Goal: Navigation & Orientation: Find specific page/section

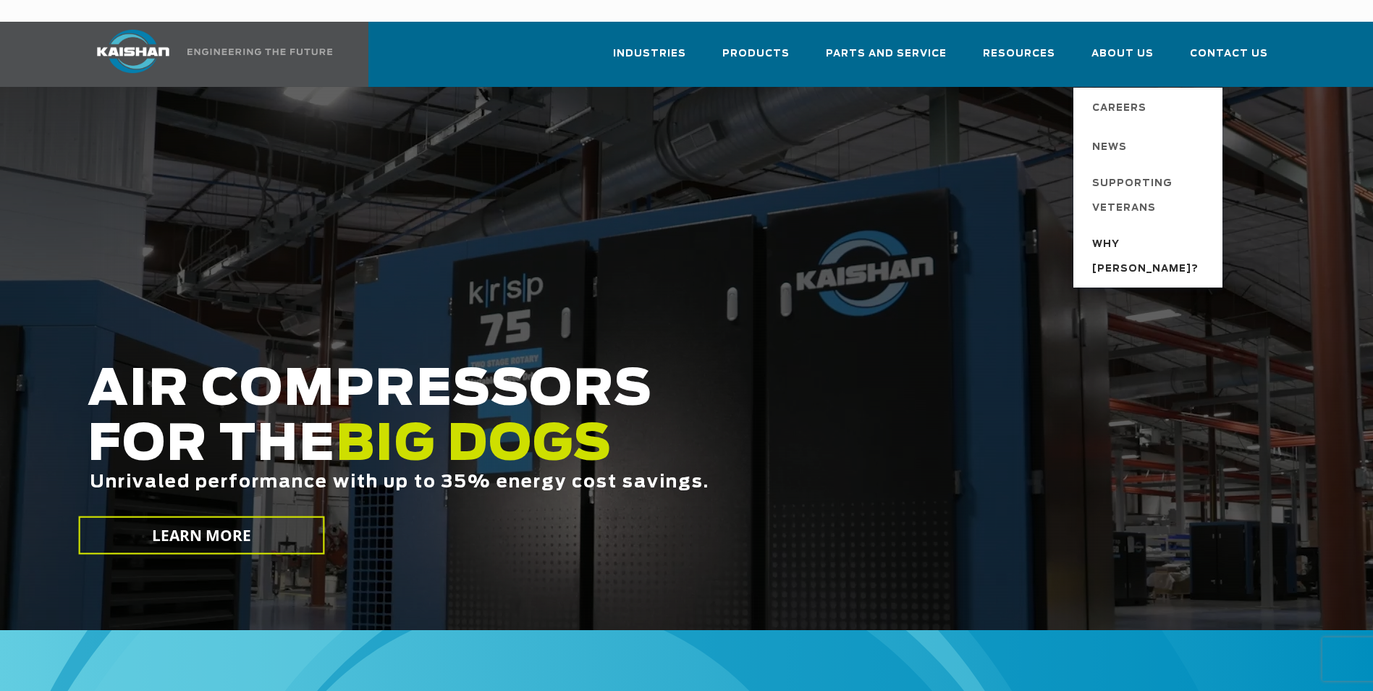
click at [1146, 232] on span "Why [PERSON_NAME]?" at bounding box center [1150, 256] width 116 height 49
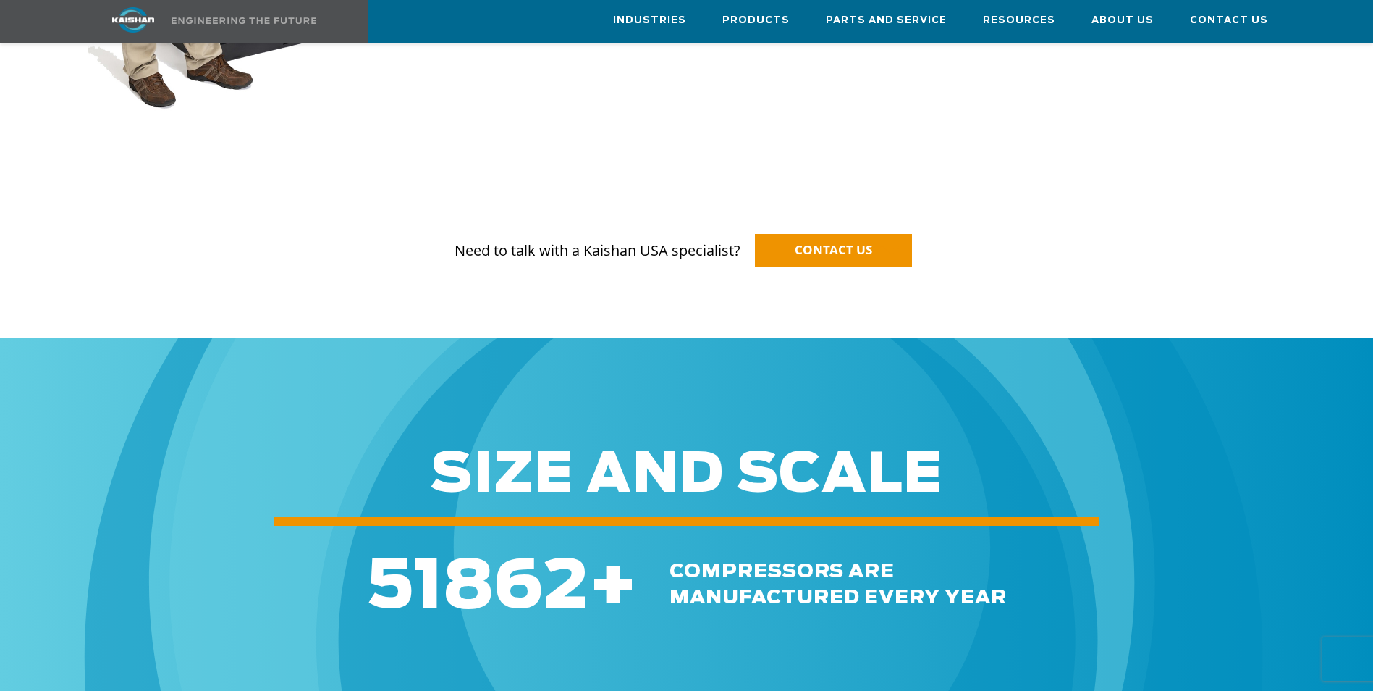
scroll to position [1593, 0]
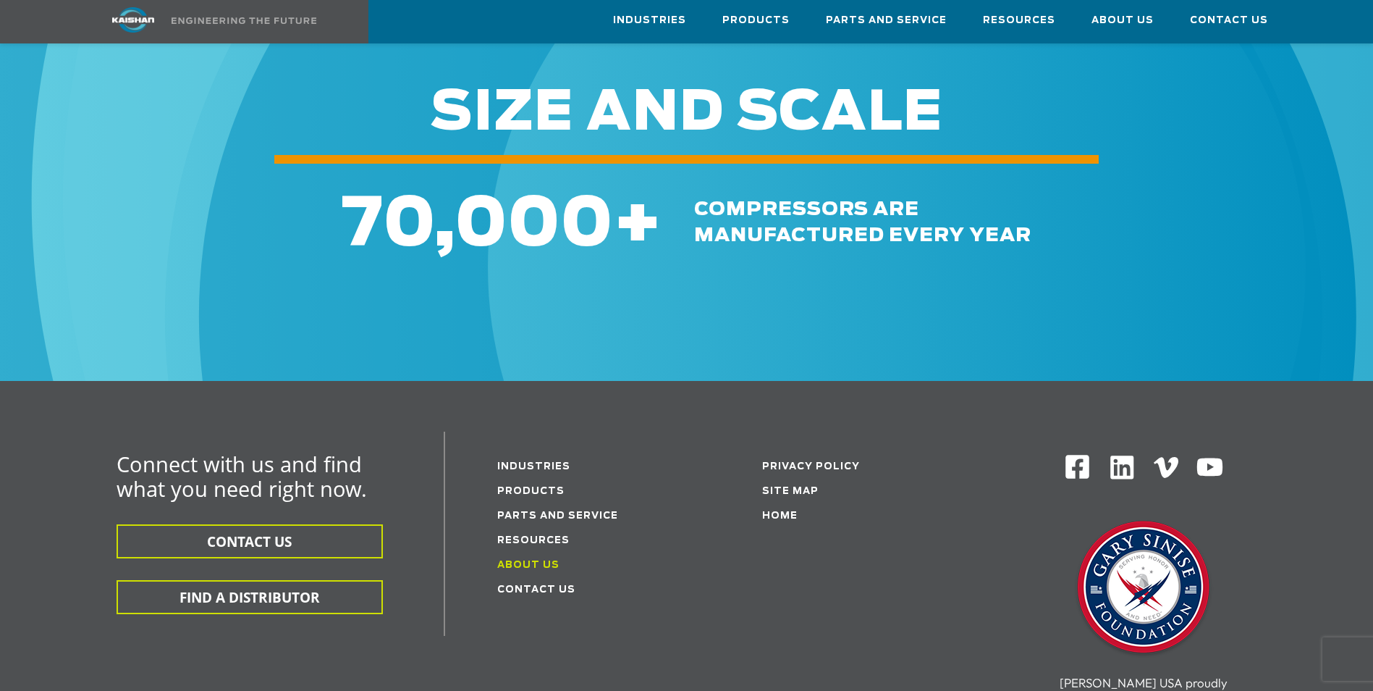
click at [536, 560] on link "About Us" at bounding box center [528, 564] width 62 height 9
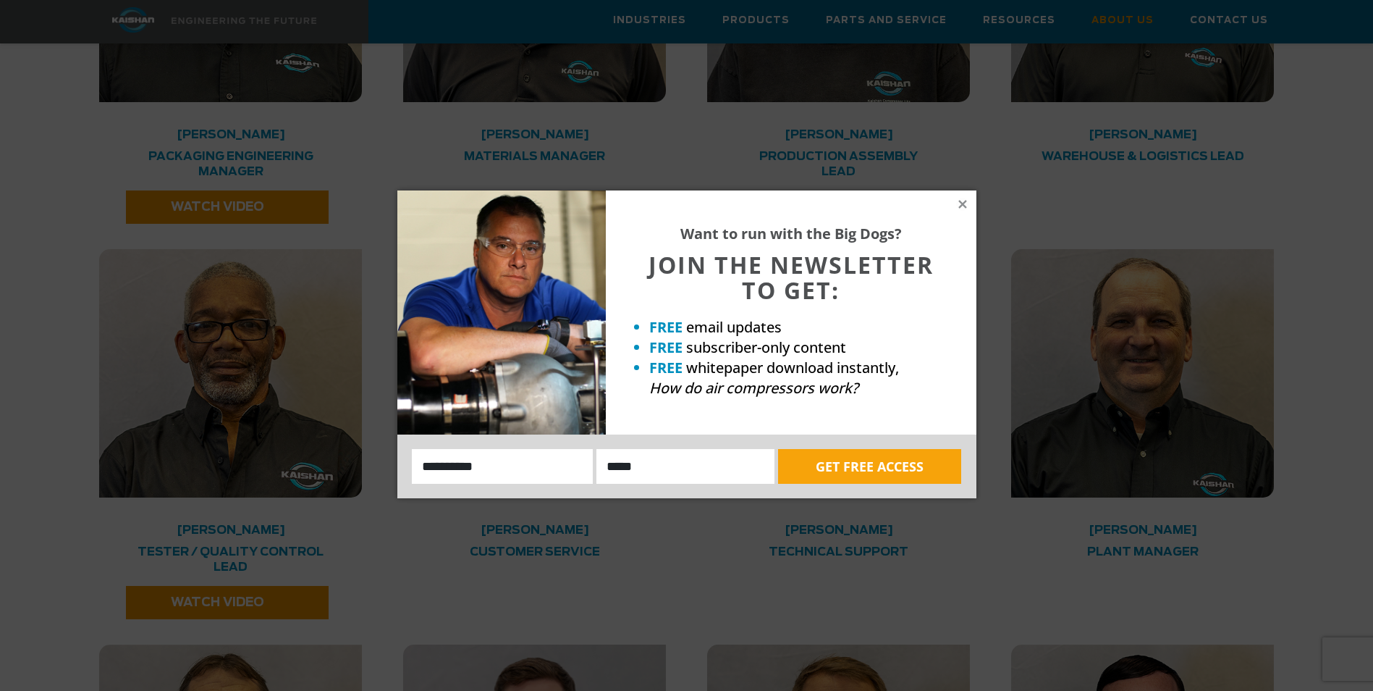
scroll to position [3185, 0]
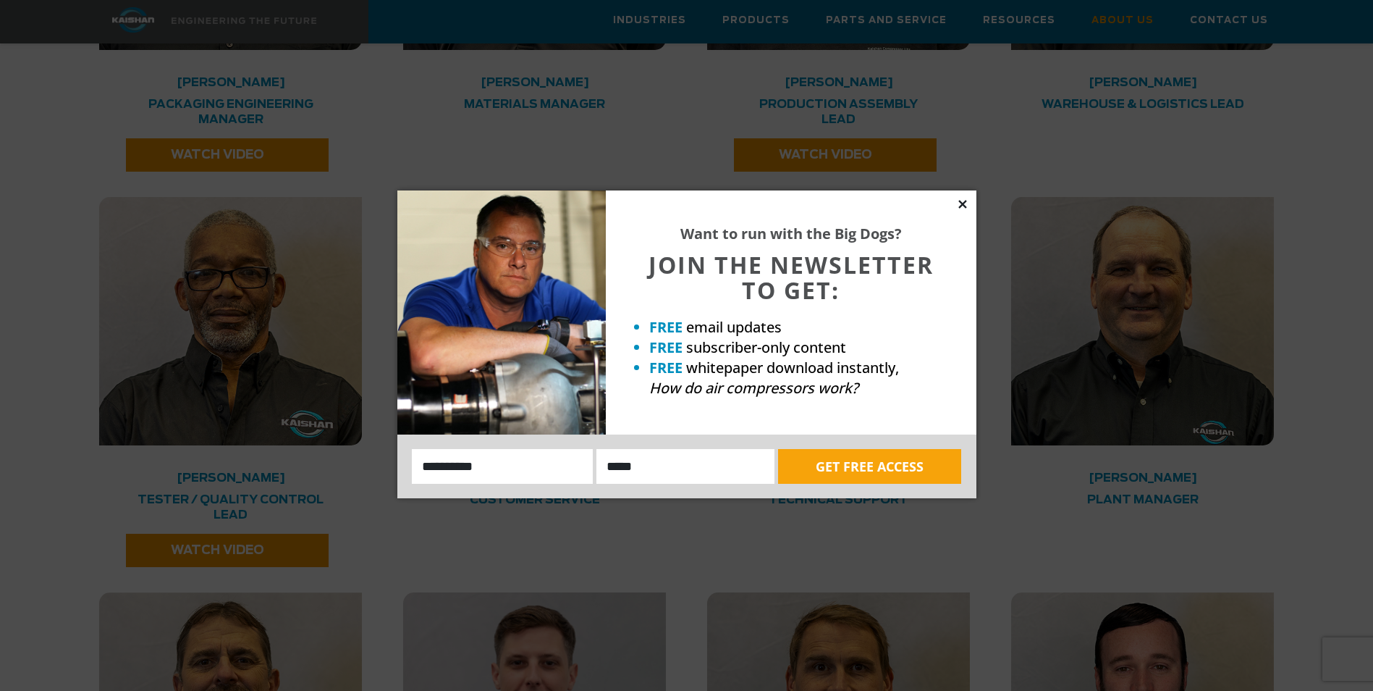
click at [961, 205] on icon at bounding box center [963, 204] width 8 height 8
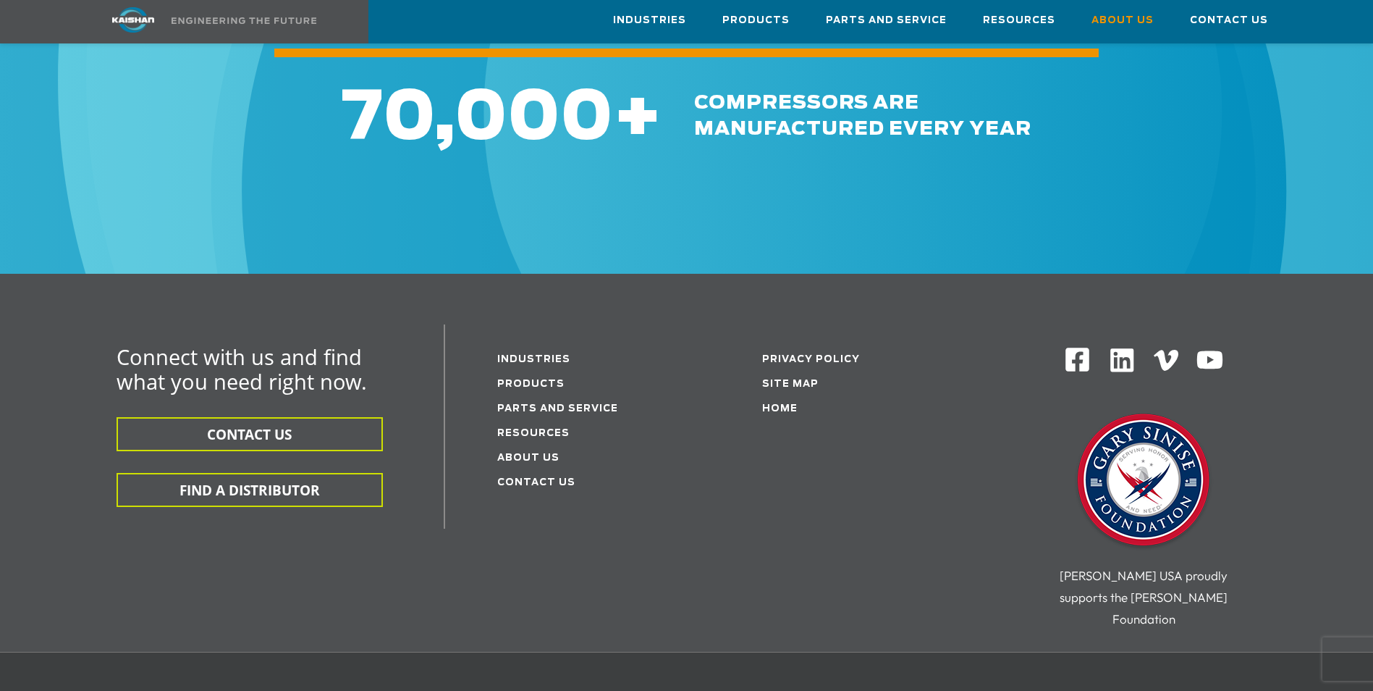
scroll to position [5140, 0]
